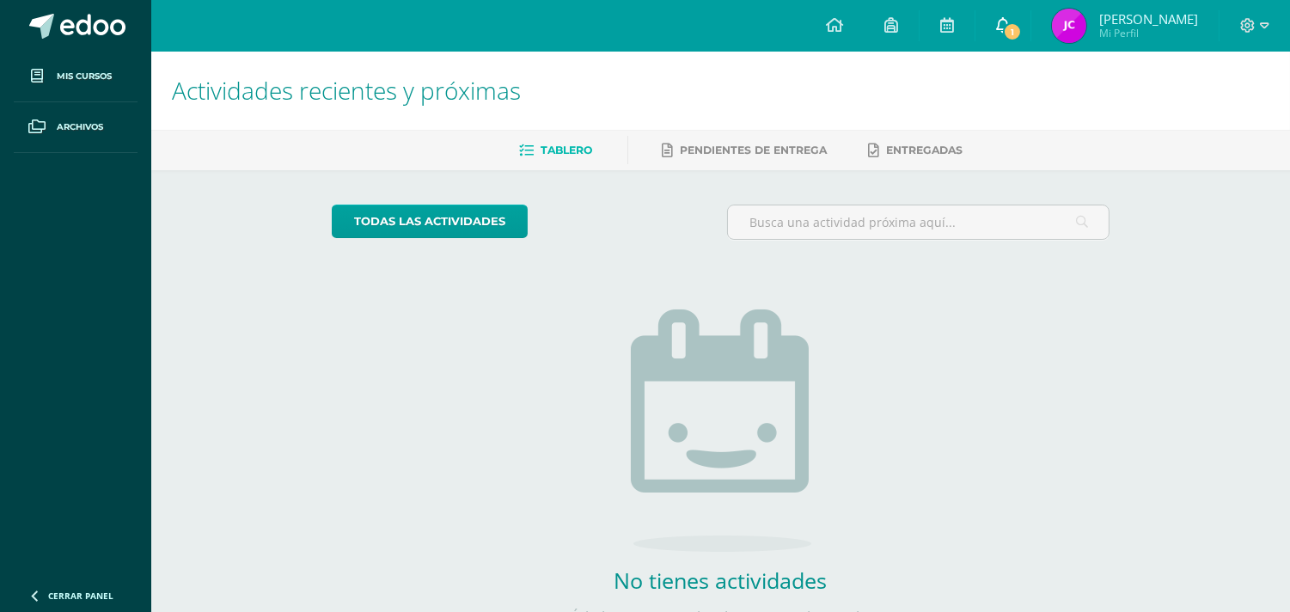
click at [1022, 27] on span "1" at bounding box center [1012, 31] width 19 height 19
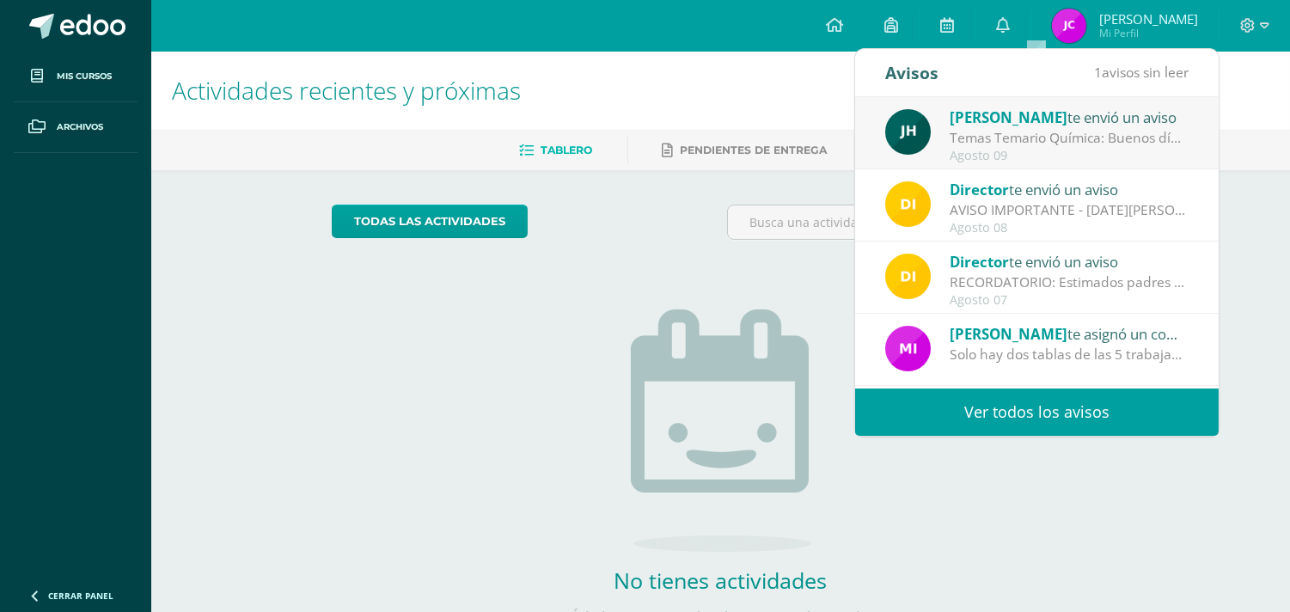
click at [987, 118] on span "[PERSON_NAME]" at bounding box center [1009, 117] width 118 height 20
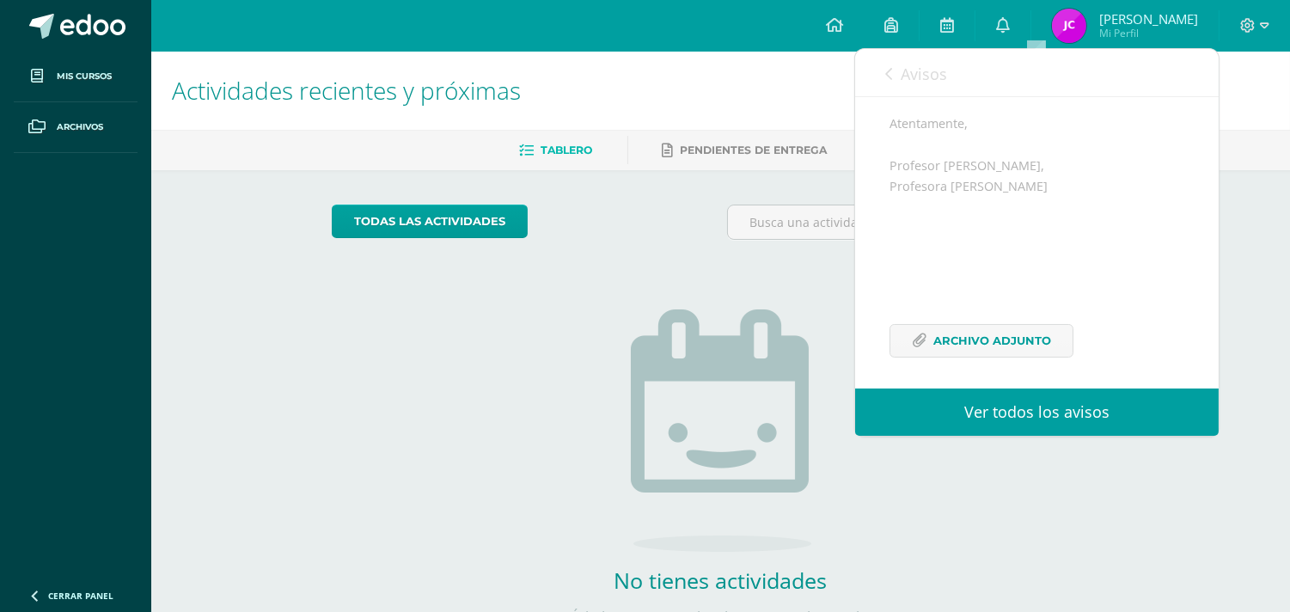
scroll to position [356, 0]
click at [1015, 327] on span "Archivo Adjunto" at bounding box center [992, 334] width 118 height 32
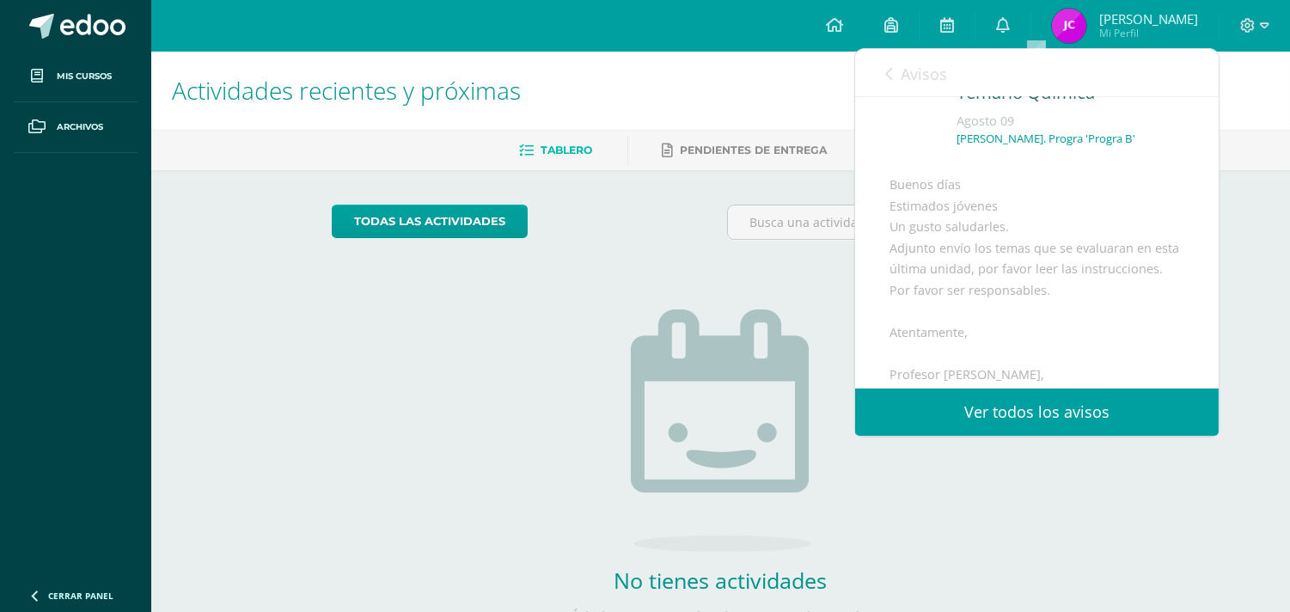
scroll to position [70, 0]
click at [892, 73] on link "Avisos" at bounding box center [916, 73] width 62 height 49
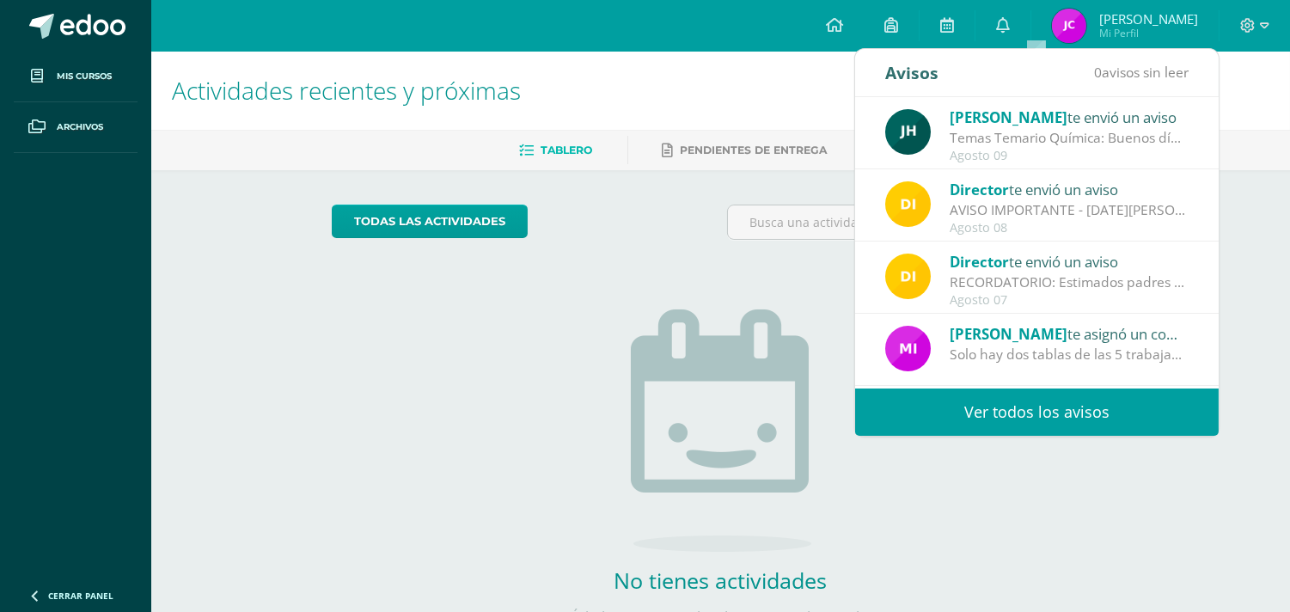
click at [888, 70] on div "Avisos" at bounding box center [911, 72] width 53 height 47
click at [853, 32] on link at bounding box center [834, 26] width 58 height 52
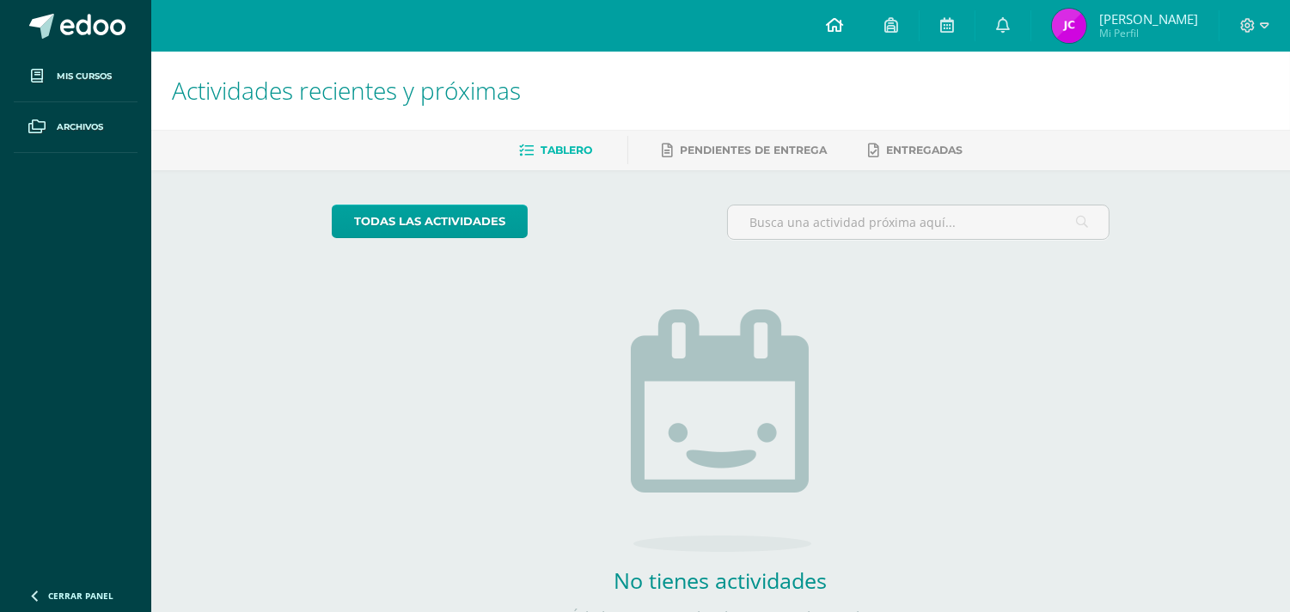
click at [843, 28] on icon at bounding box center [834, 24] width 17 height 15
click at [843, 23] on icon at bounding box center [834, 24] width 17 height 15
click at [1030, 28] on link at bounding box center [1002, 26] width 55 height 52
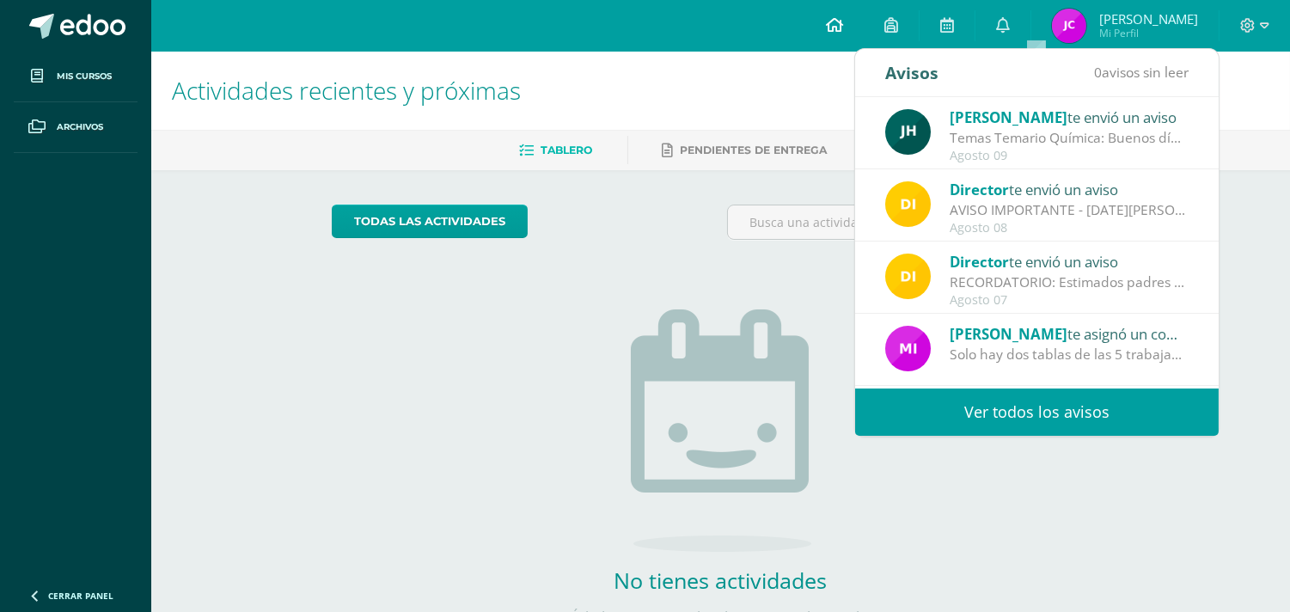
click at [864, 35] on link at bounding box center [834, 26] width 58 height 52
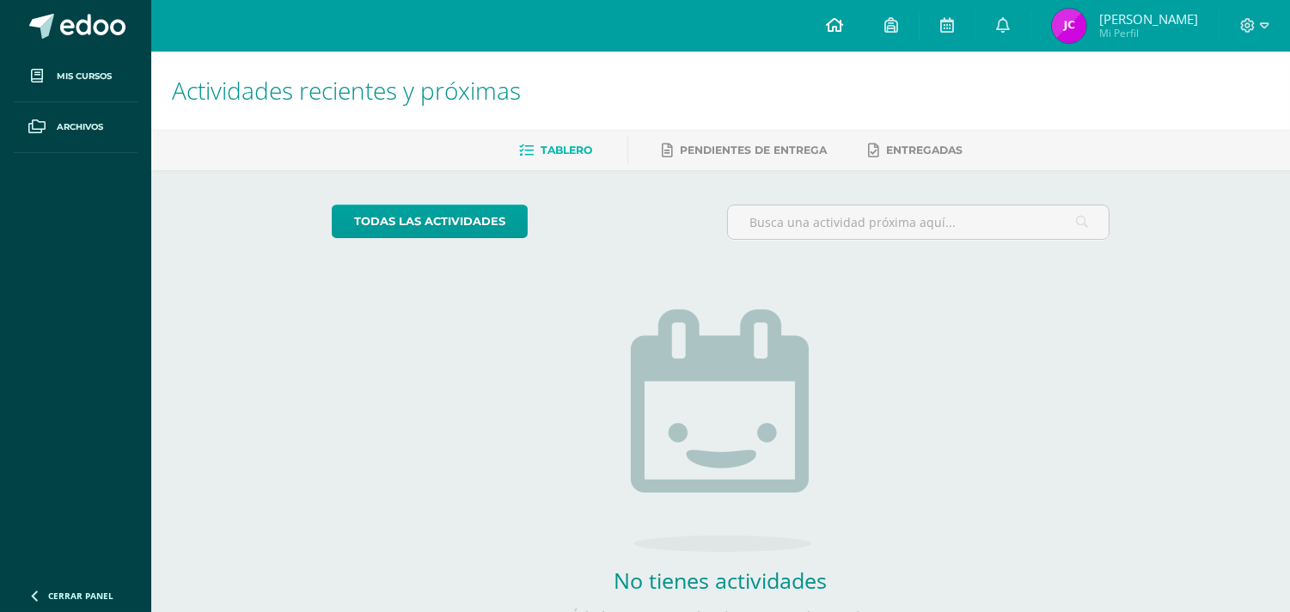
click at [843, 28] on icon at bounding box center [834, 24] width 17 height 15
click at [859, 26] on link at bounding box center [834, 26] width 58 height 52
click at [1010, 31] on icon at bounding box center [1003, 24] width 14 height 15
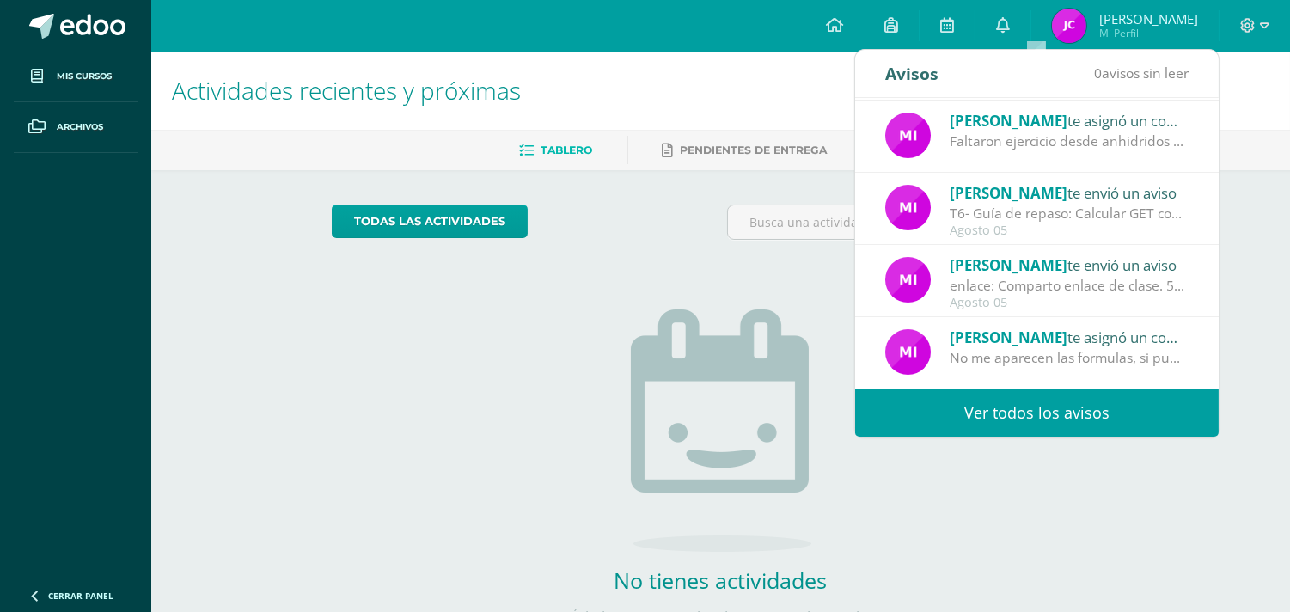
scroll to position [89, 0]
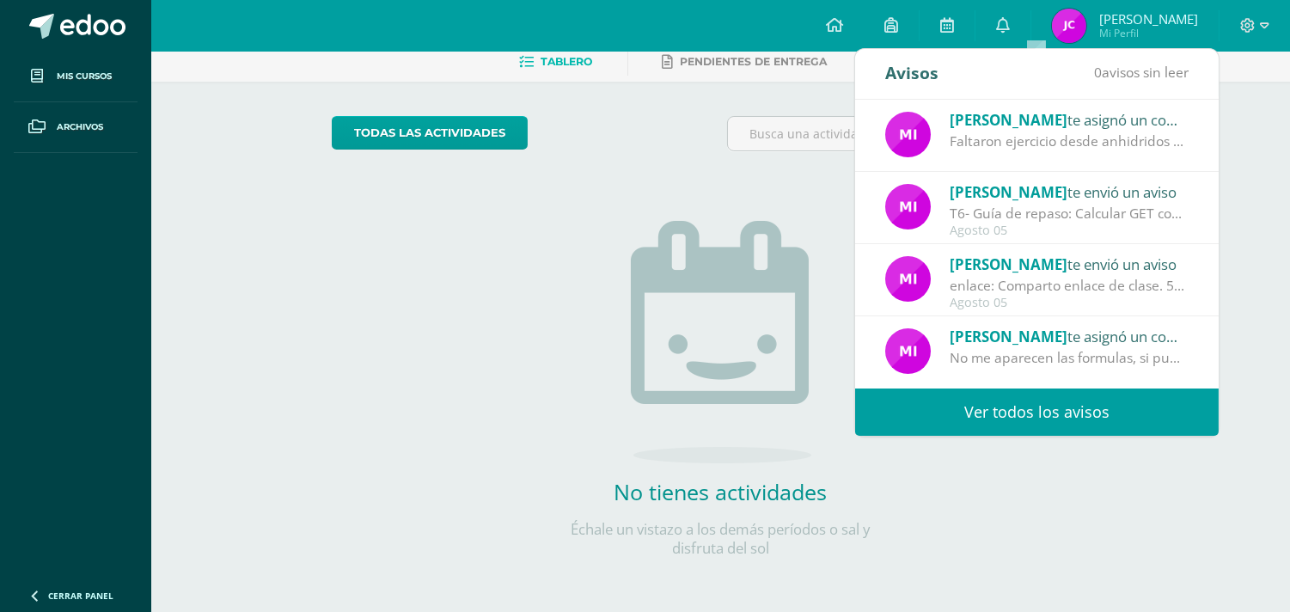
click at [1007, 290] on div "enlace: Comparto enlace de clase. 5to Bachillerato B [URL][DOMAIN_NAME]" at bounding box center [1069, 286] width 239 height 20
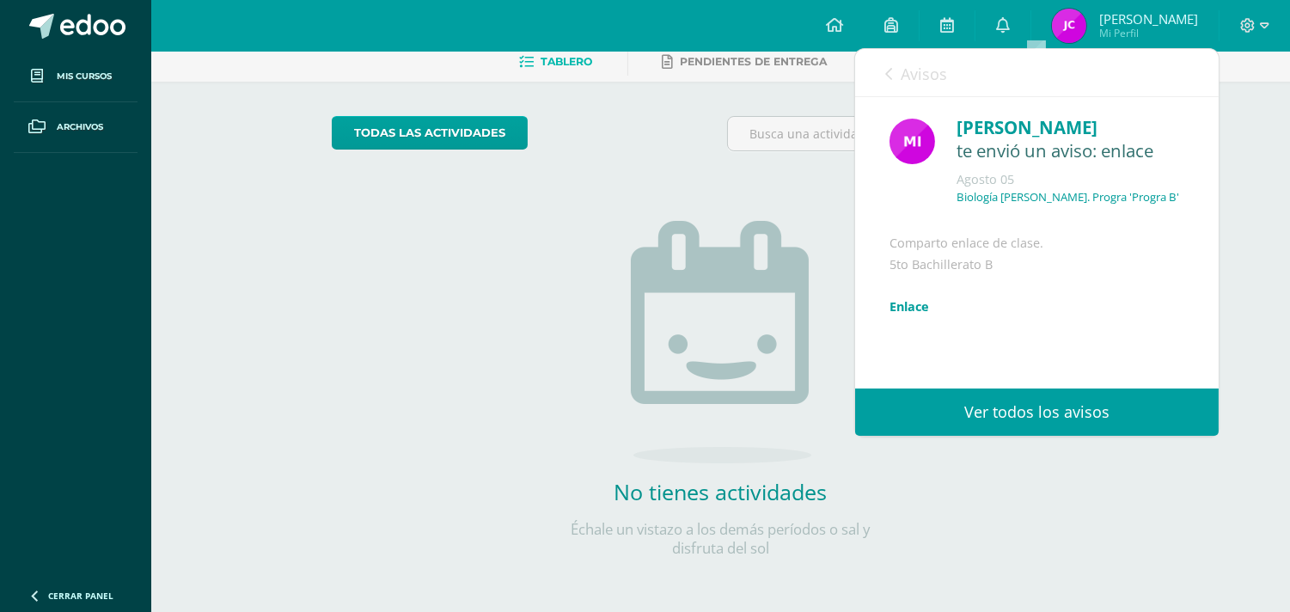
click at [886, 335] on div "Mirna Sajché te envió un aviso: enlace Agosto 05 Biología Quinto Bach. Progra '…" at bounding box center [1037, 310] width 364 height 426
click at [896, 315] on link "Enlace" at bounding box center [910, 306] width 40 height 16
